Goal: Transaction & Acquisition: Download file/media

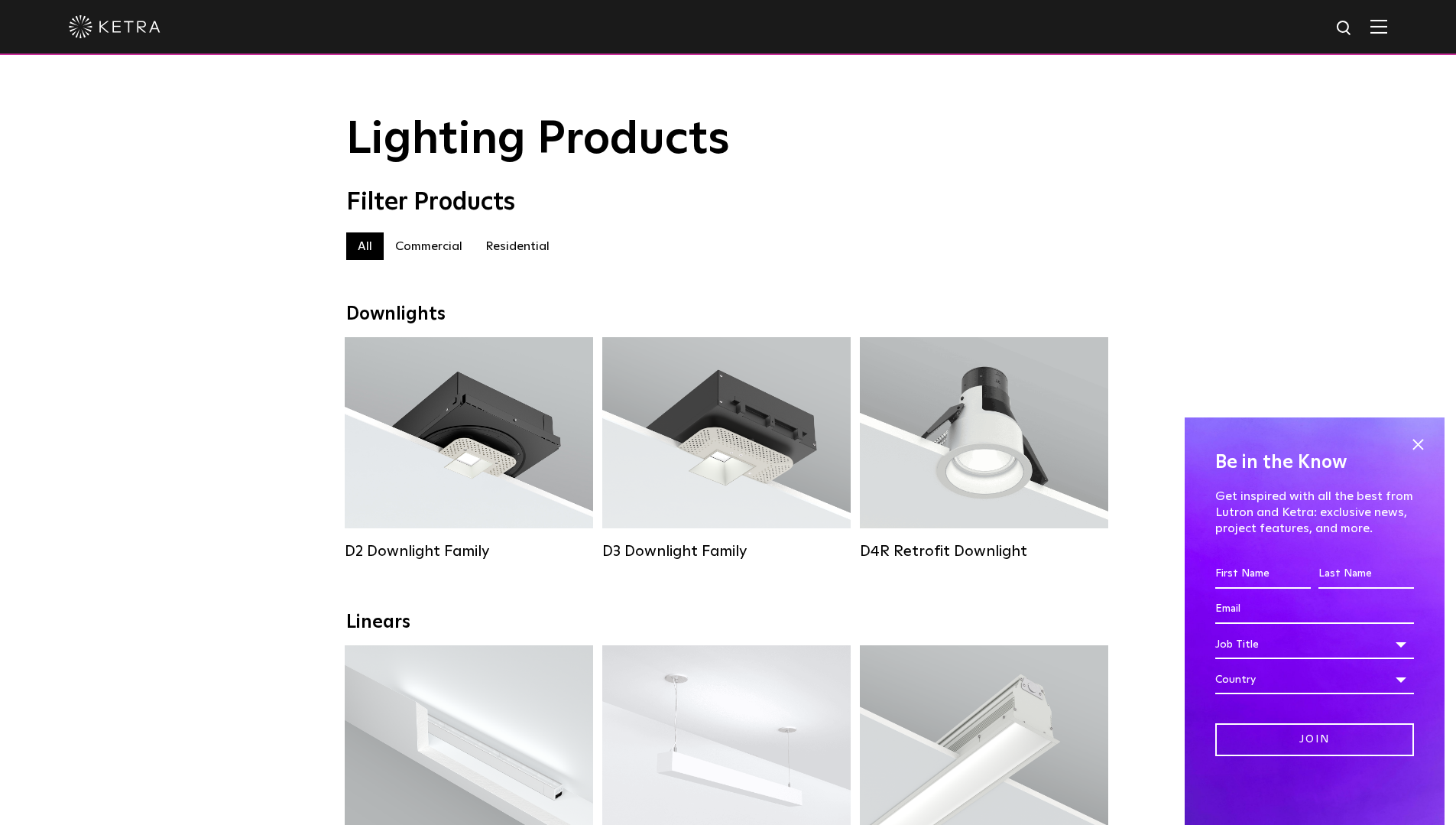
click at [515, 250] on label "Residential" at bounding box center [518, 245] width 87 height 27
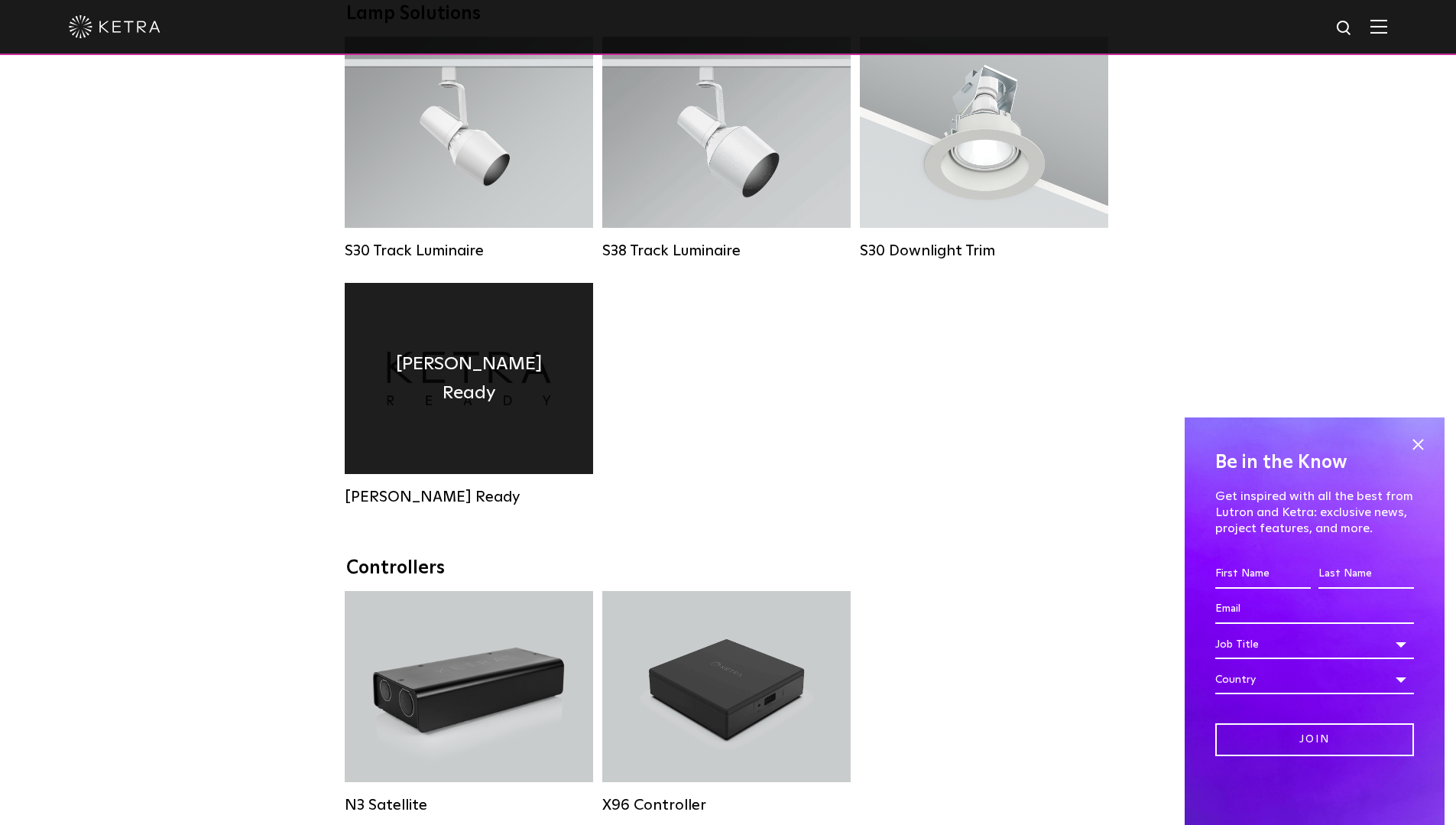
scroll to position [1223, 0]
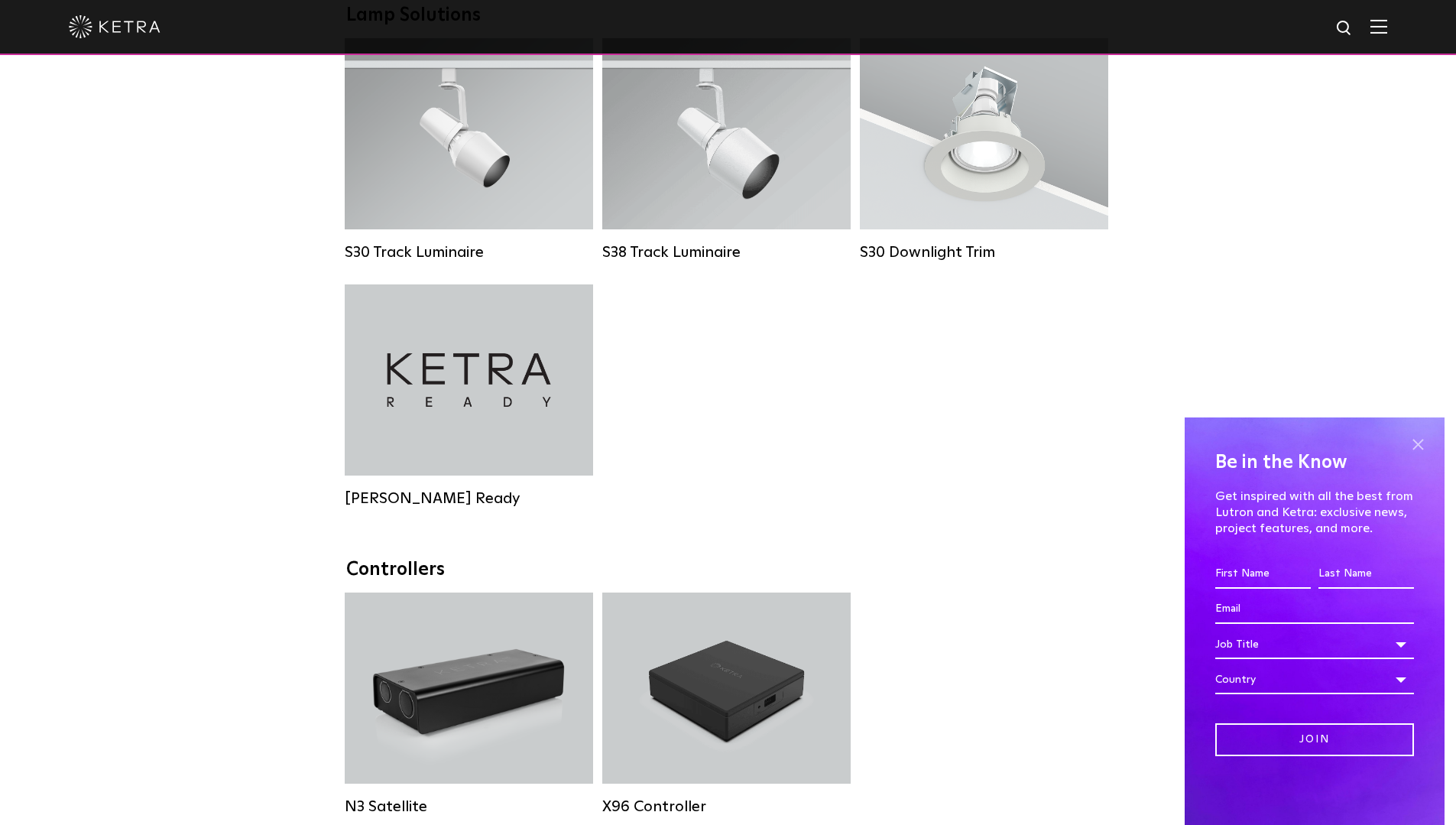
click at [1417, 445] on span at bounding box center [1418, 444] width 23 height 23
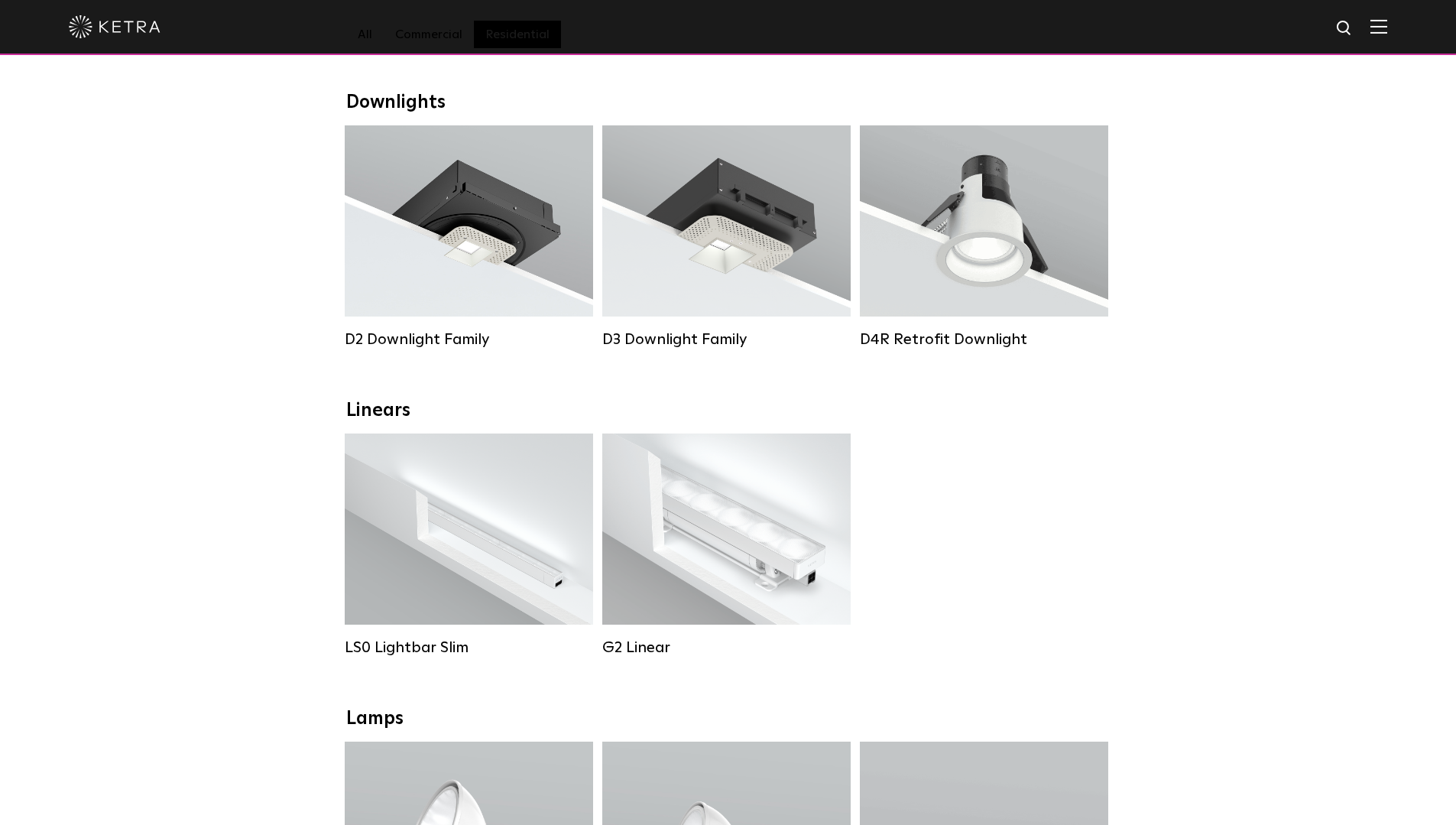
scroll to position [229, 0]
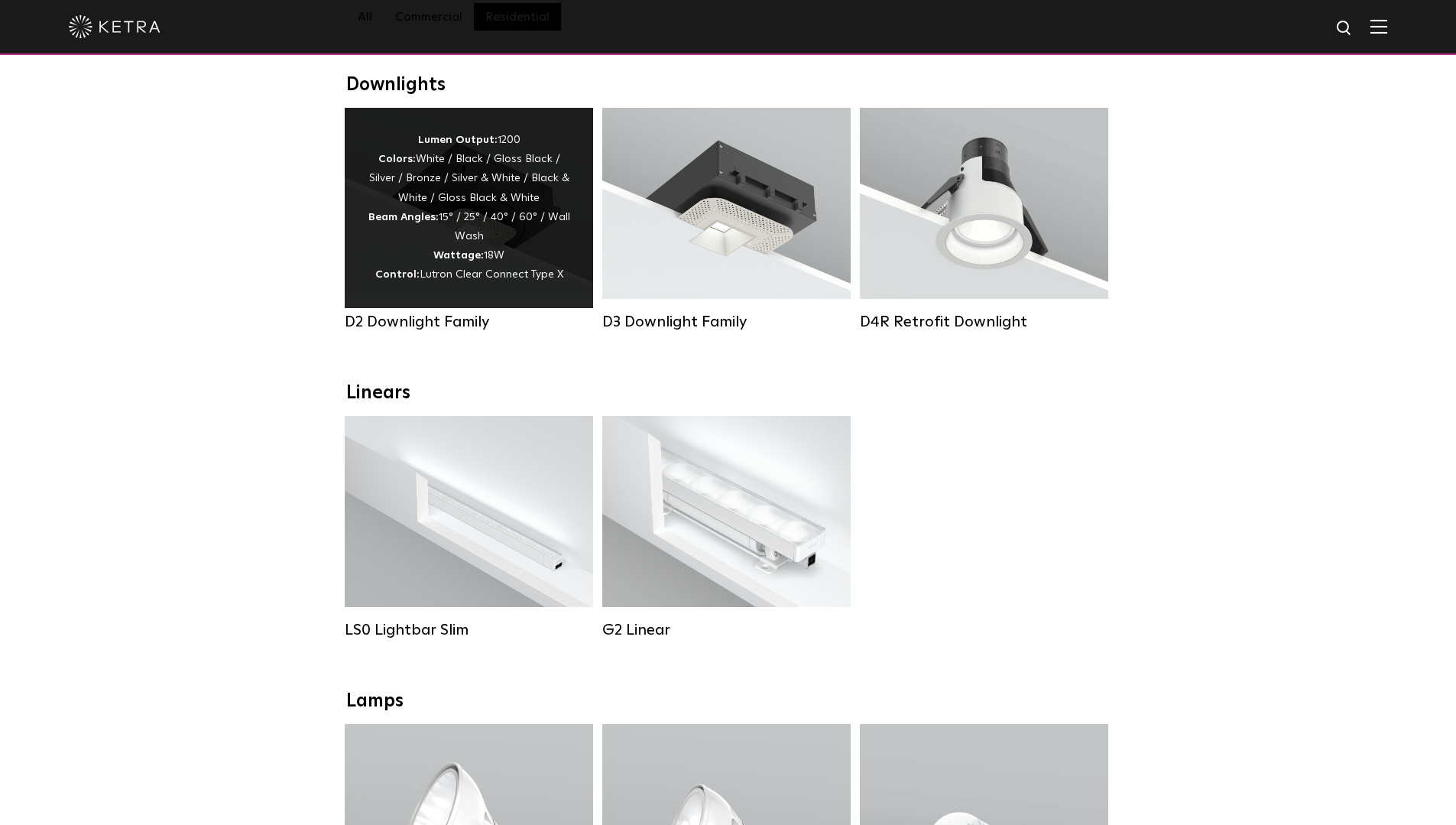
click at [413, 329] on div "D2 Downlight Family" at bounding box center [469, 322] width 248 height 19
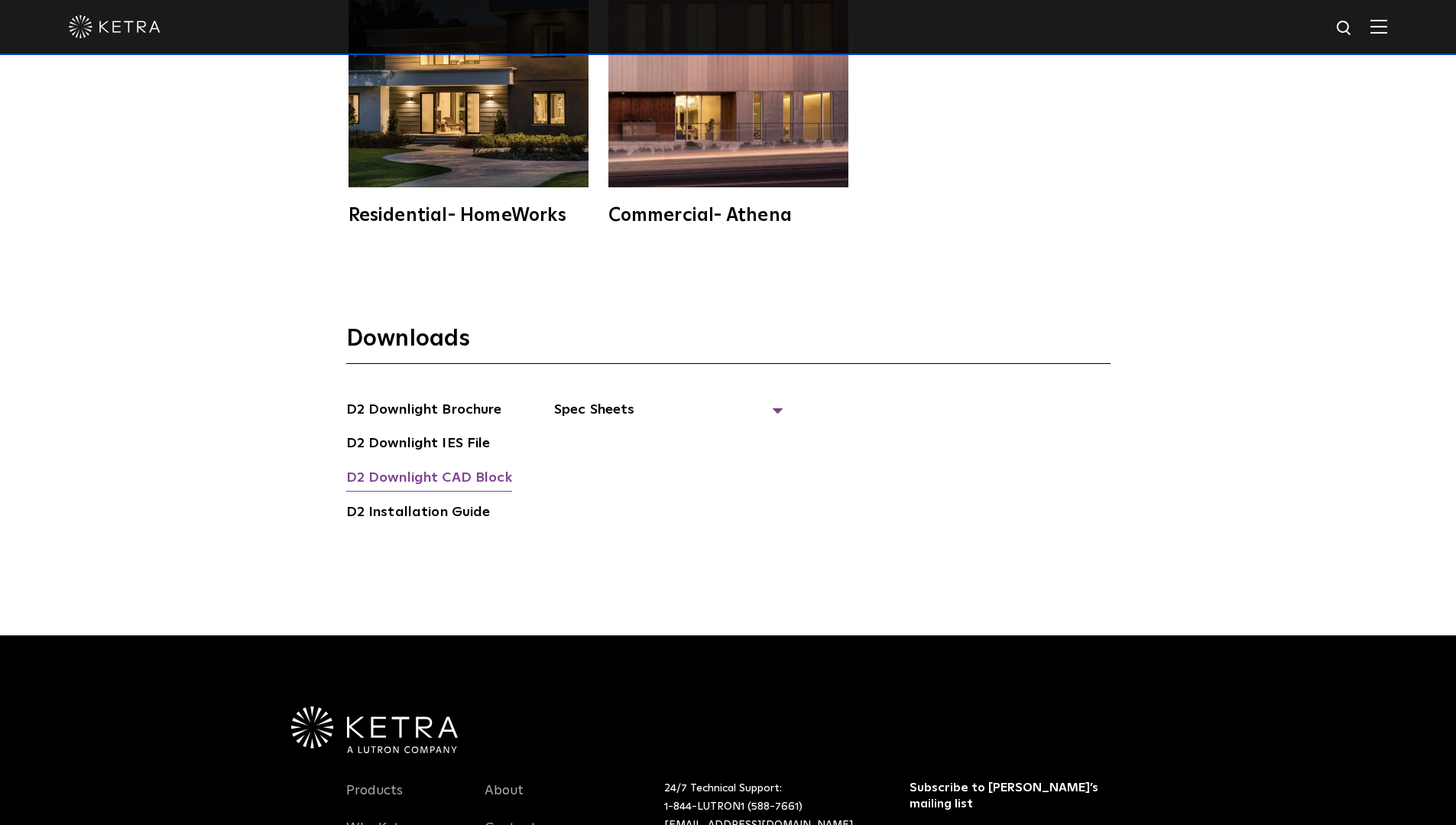
scroll to position [4280, 0]
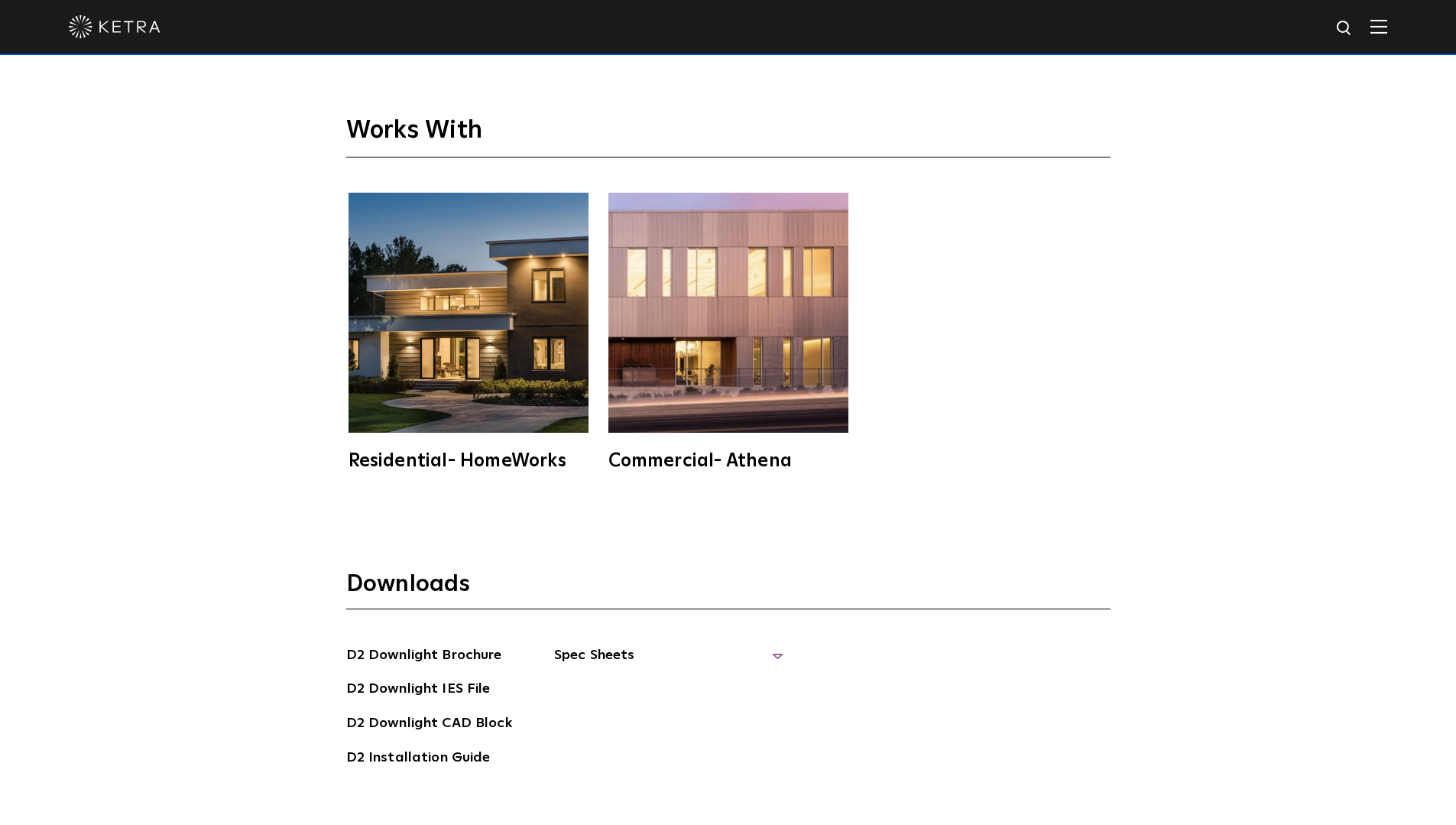
click at [591, 644] on span "Spec Sheets" at bounding box center [668, 660] width 229 height 33
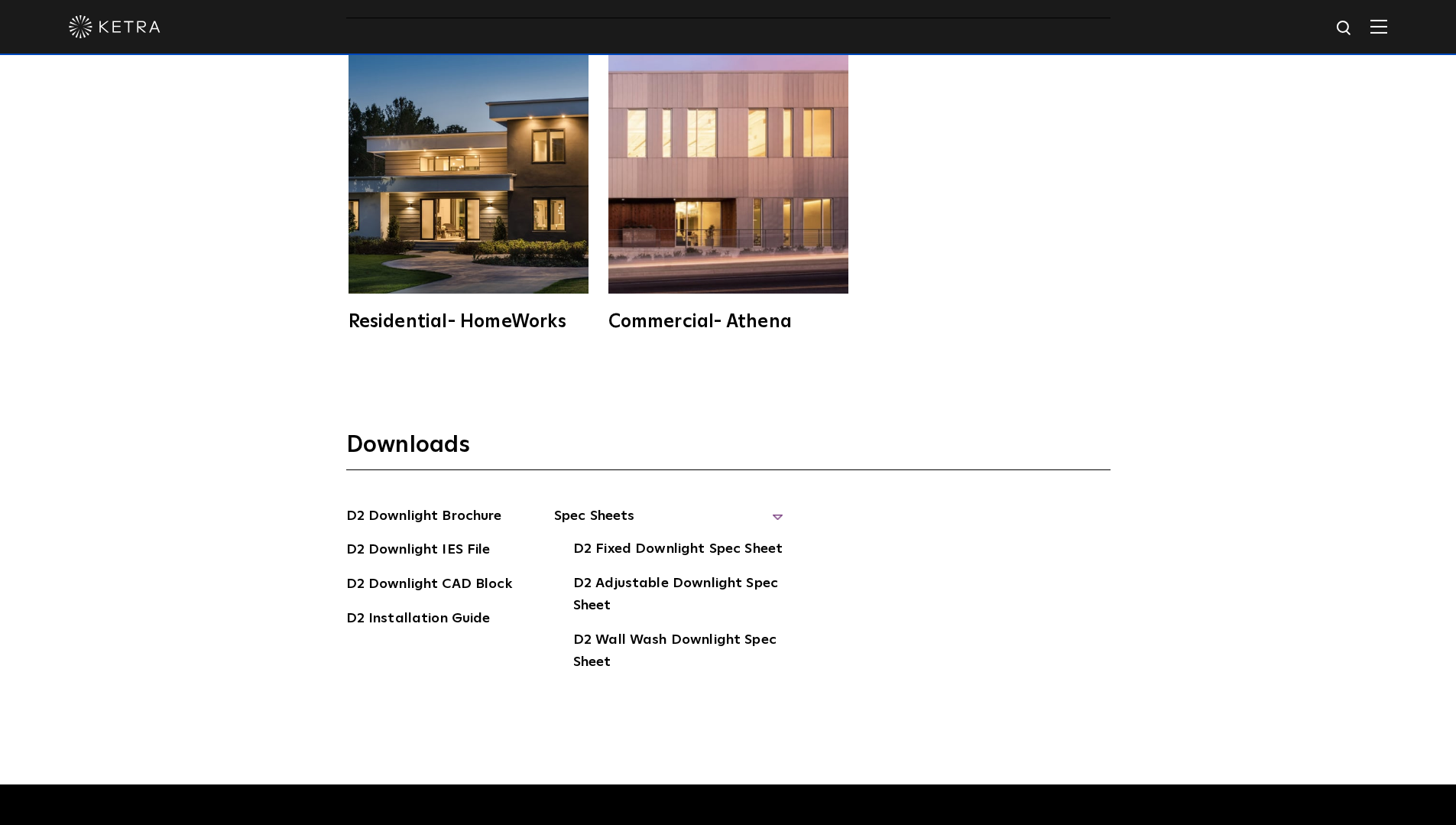
scroll to position [4433, 0]
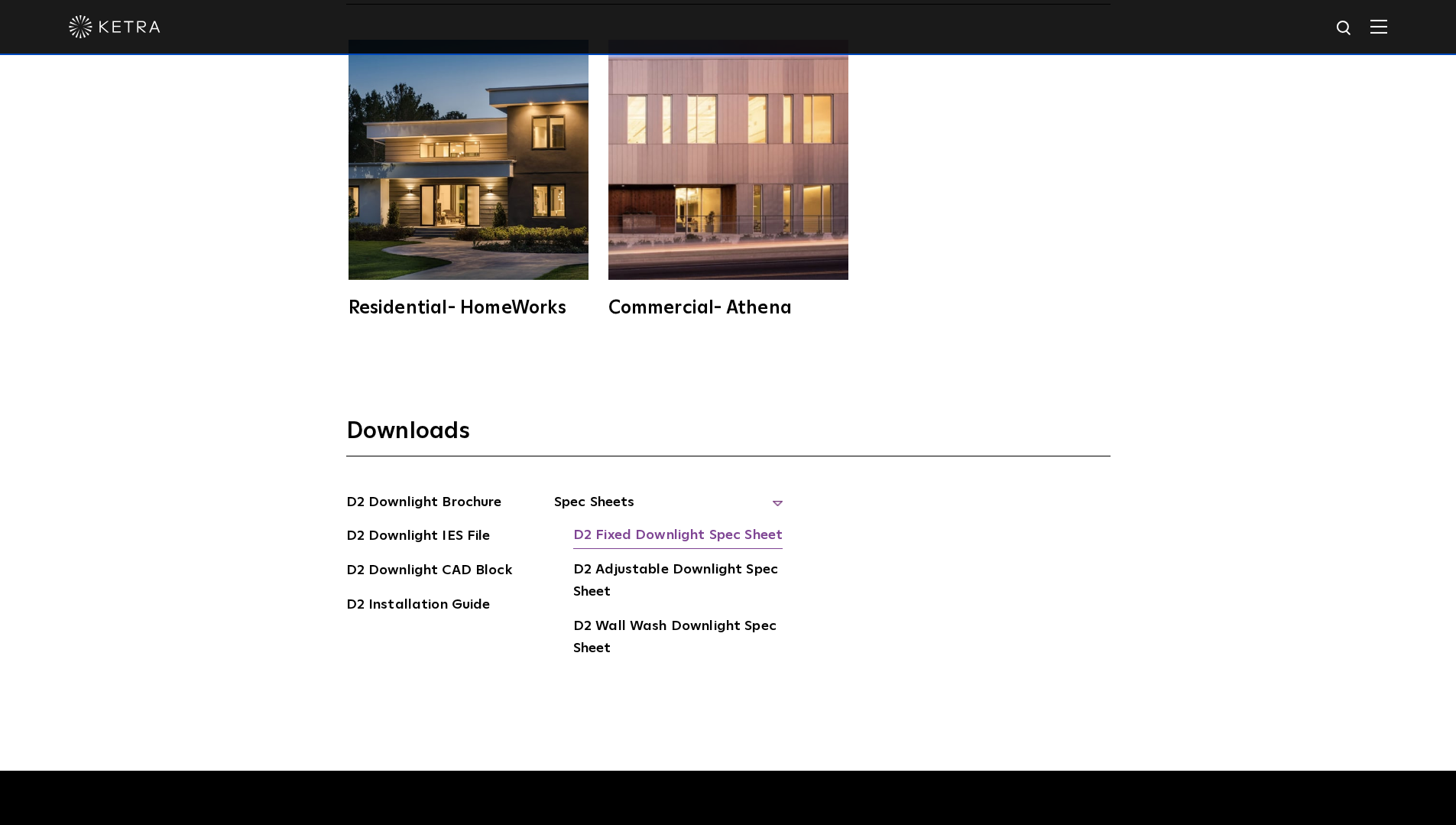
click at [633, 525] on link "D2 Fixed Downlight Spec Sheet" at bounding box center [678, 537] width 210 height 25
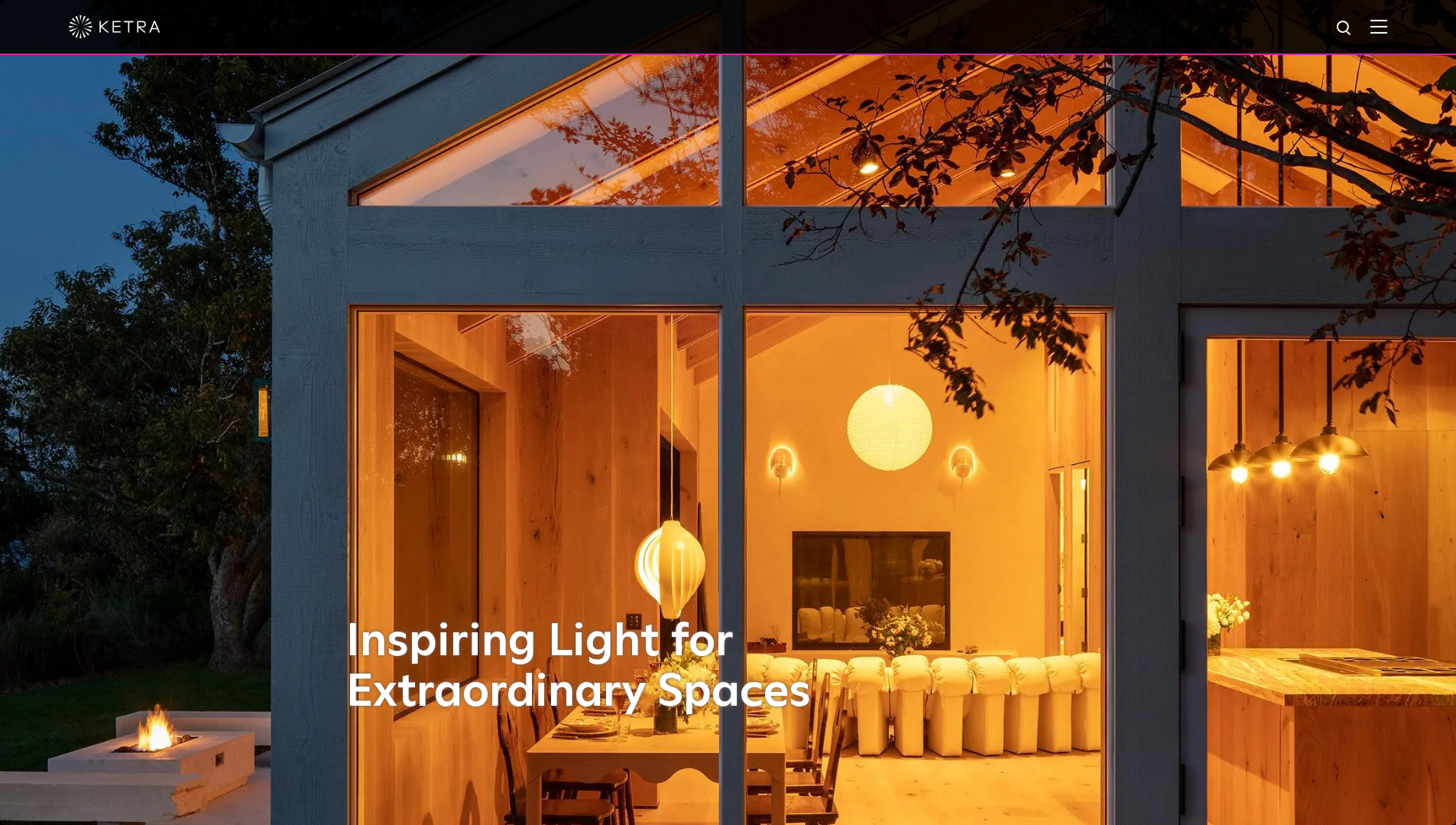
click at [1387, 26] on img at bounding box center [1379, 26] width 17 height 15
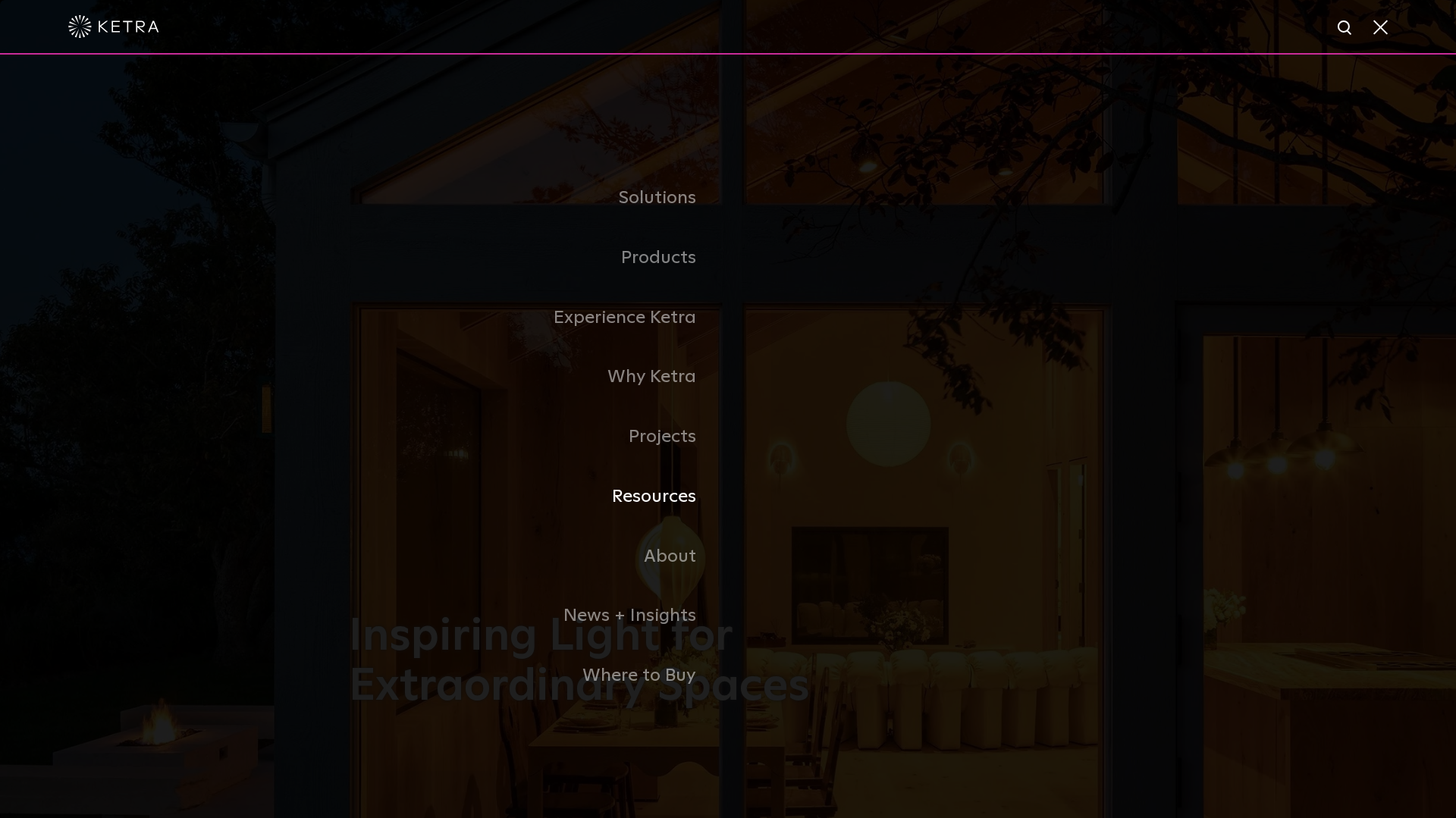
click at [663, 499] on link "Resources" at bounding box center [538, 497] width 379 height 60
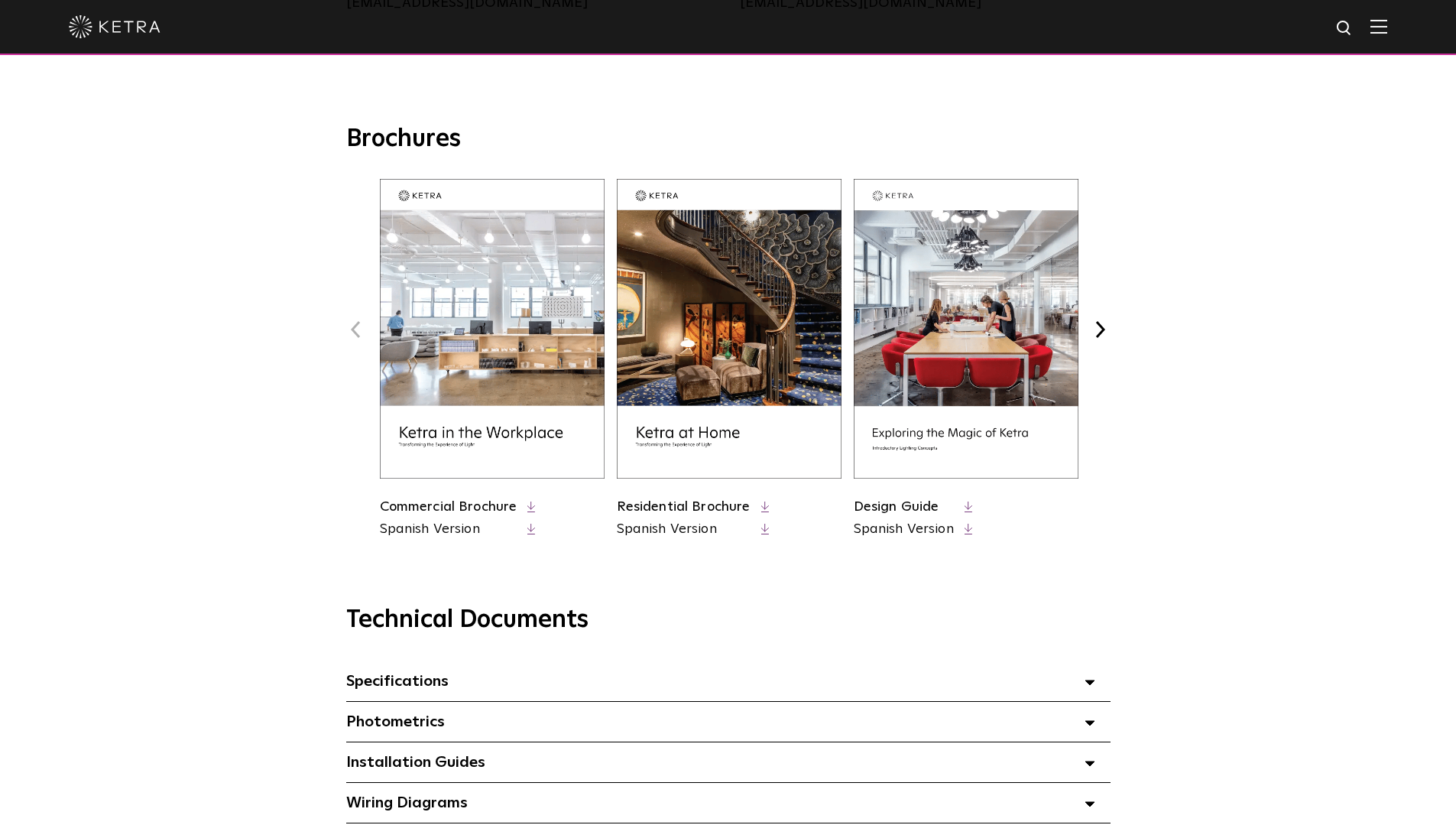
scroll to position [764, 0]
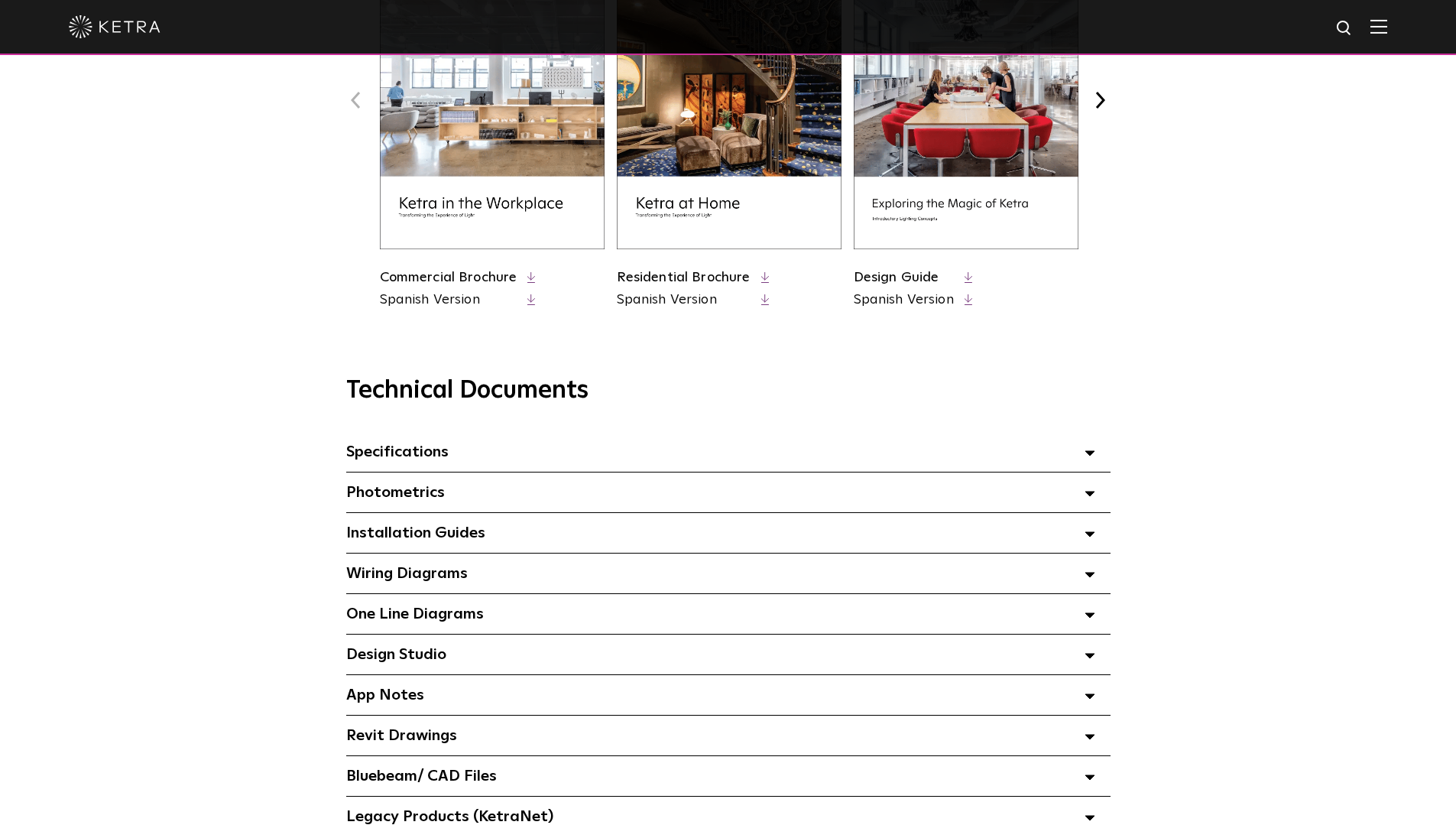
click at [428, 450] on span "Specifications Select checkboxes to use the bulk download option below" at bounding box center [397, 452] width 102 height 16
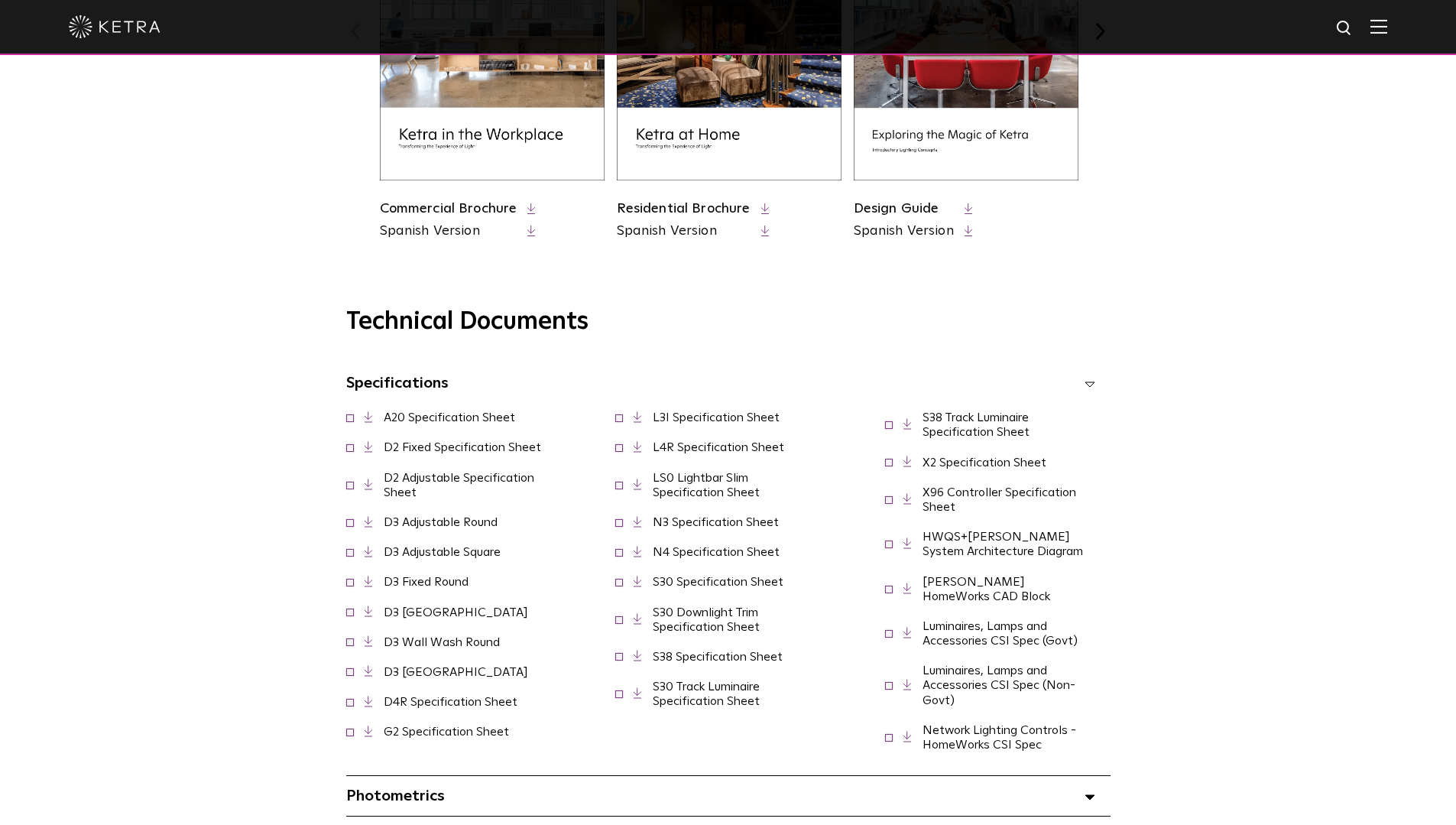
scroll to position [917, 0]
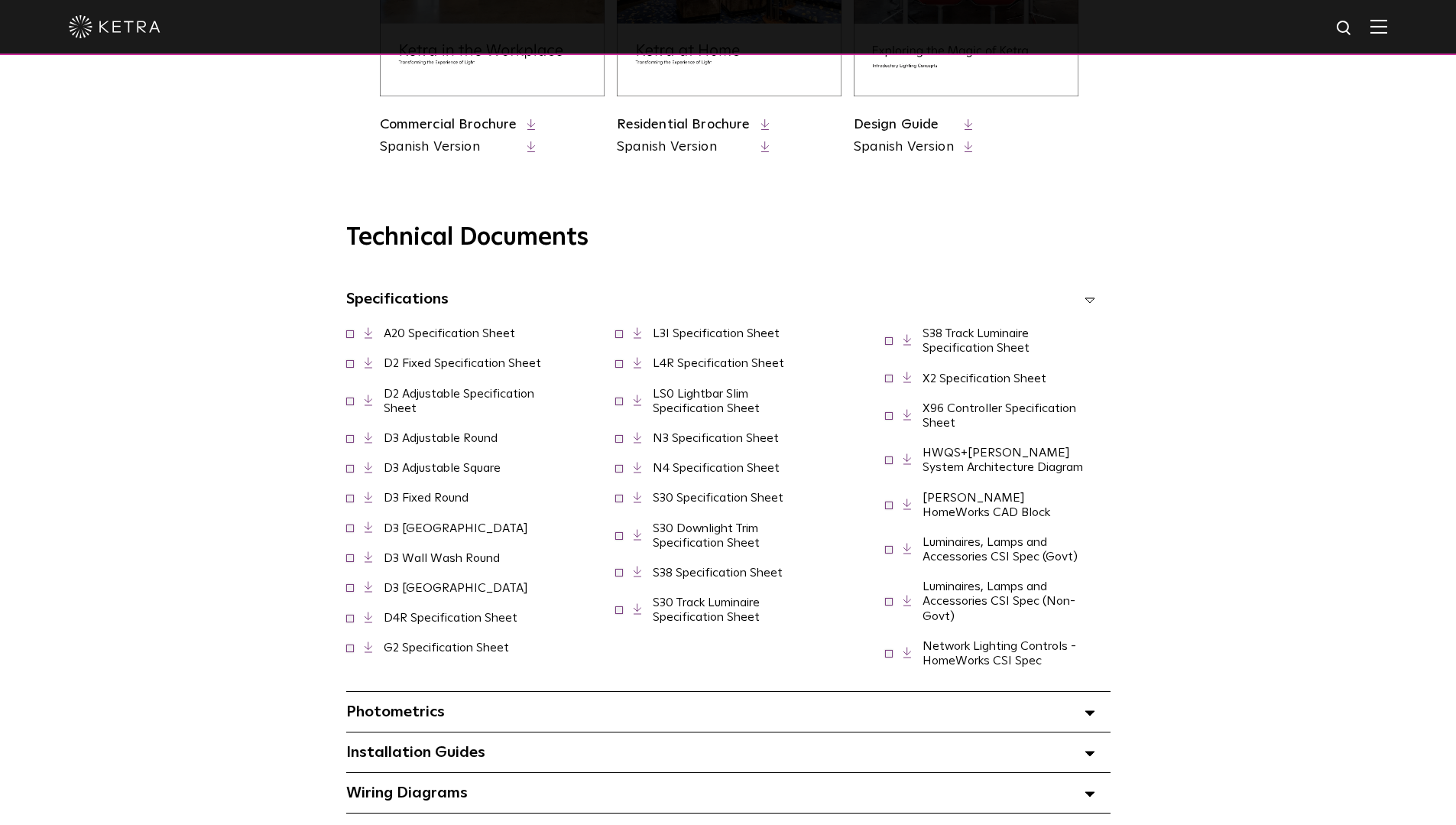
click at [348, 365] on span at bounding box center [350, 362] width 8 height 8
click at [347, 501] on span at bounding box center [350, 497] width 8 height 8
click at [354, 643] on span at bounding box center [350, 646] width 8 height 8
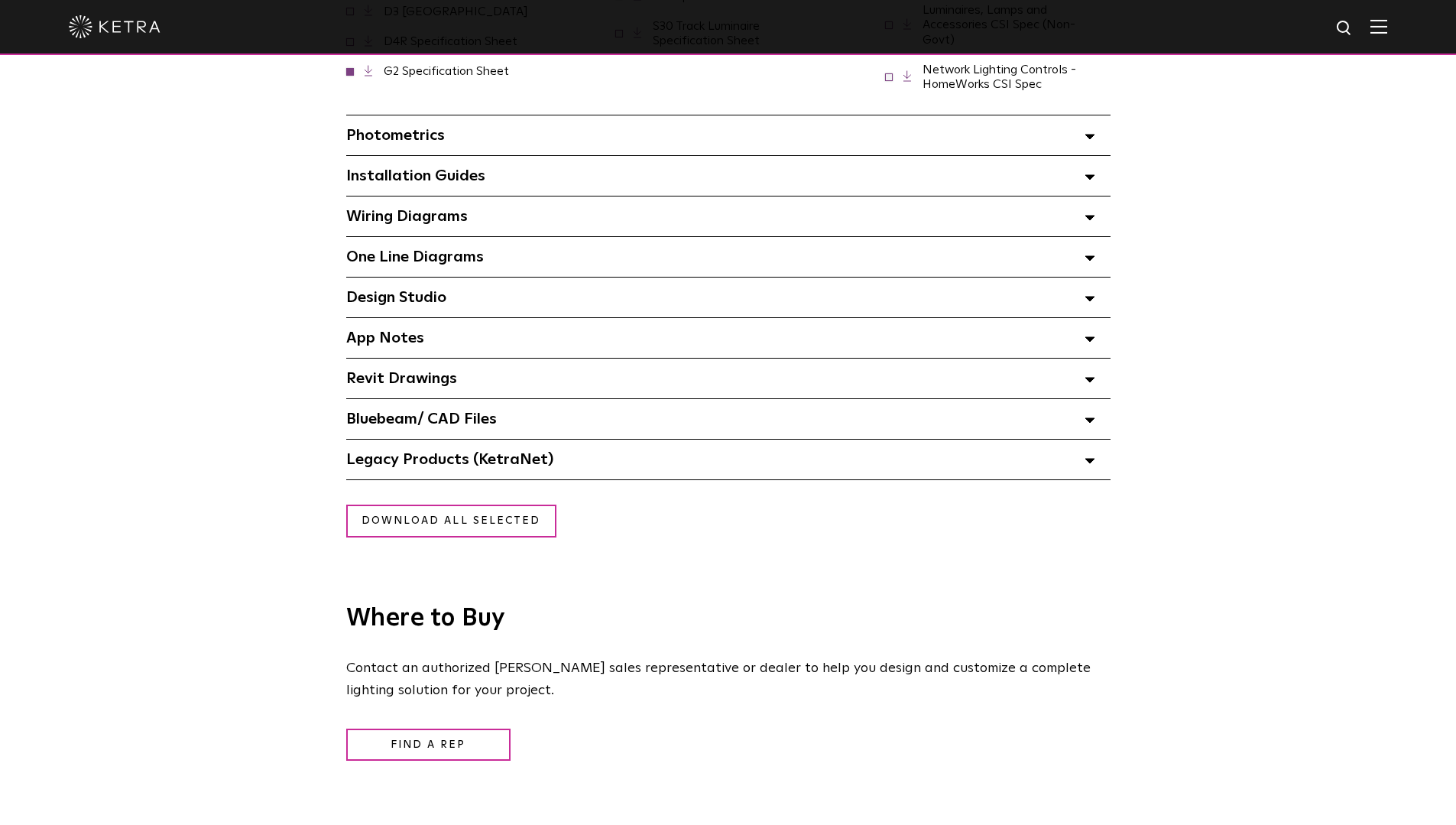
scroll to position [1452, 0]
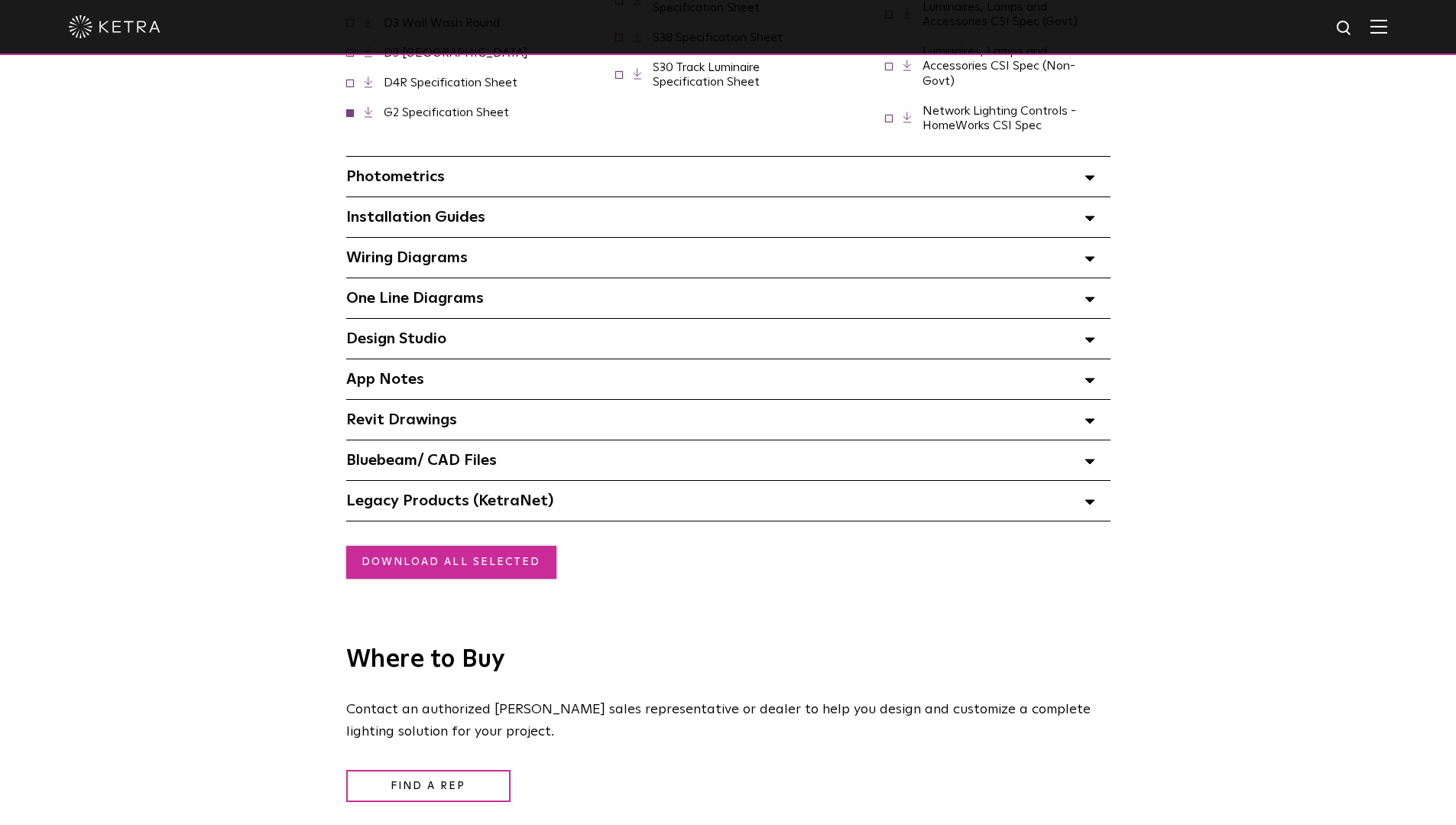
click at [481, 559] on link "Download all selected" at bounding box center [451, 562] width 210 height 33
